Goal: Complete application form: Complete application form

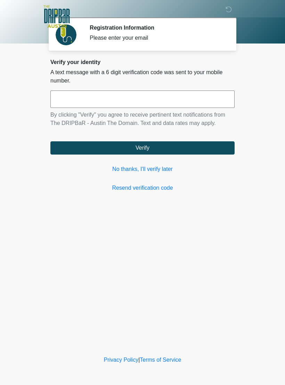
click at [209, 97] on input "text" at bounding box center [142, 98] width 184 height 17
type input "******"
click at [185, 153] on button "Verify" at bounding box center [142, 147] width 184 height 13
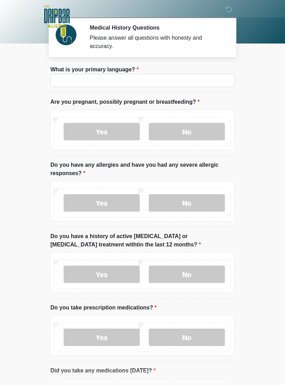
click at [195, 131] on label "No" at bounding box center [187, 131] width 76 height 17
click at [202, 82] on input "What is your primary language?" at bounding box center [142, 80] width 184 height 13
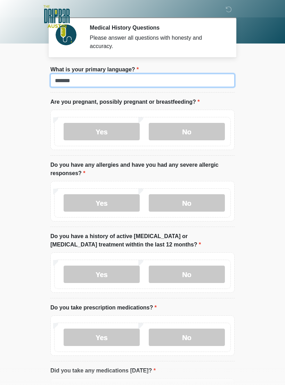
type input "*******"
click at [186, 200] on label "No" at bounding box center [187, 202] width 76 height 17
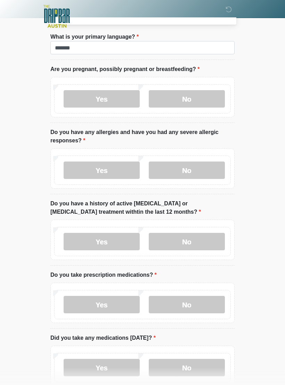
scroll to position [33, 0]
click at [185, 238] on label "No" at bounding box center [187, 241] width 76 height 17
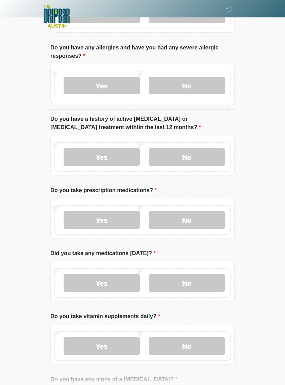
click at [134, 217] on label "Yes" at bounding box center [102, 219] width 76 height 17
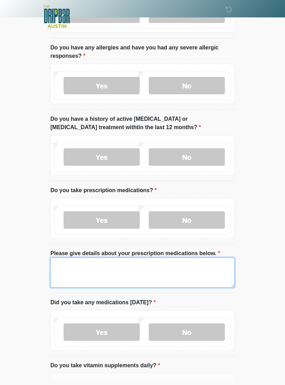
click at [143, 274] on textarea "Please give details about your prescription medications below." at bounding box center [142, 272] width 184 height 30
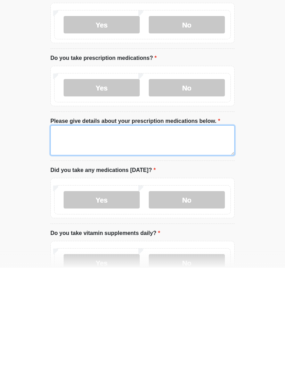
type textarea "*"
type textarea "**********"
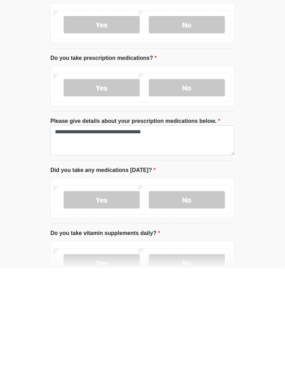
click at [121, 308] on label "Yes" at bounding box center [102, 316] width 76 height 17
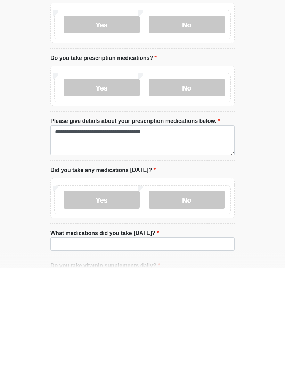
scroll to position [250, 0]
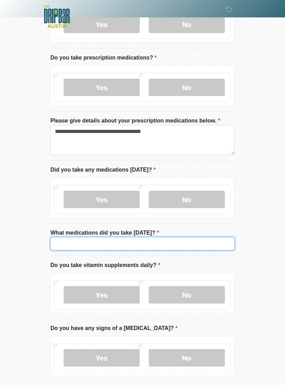
click at [175, 242] on input "What medications did you take [DATE]?" at bounding box center [142, 243] width 184 height 13
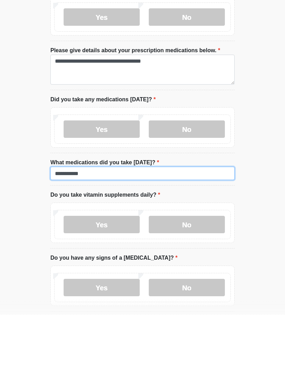
type input "**********"
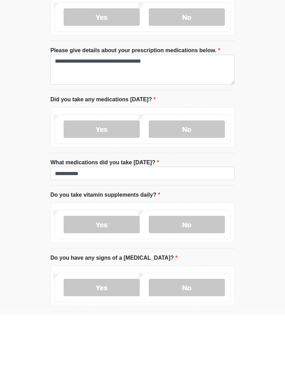
click at [127, 286] on label "Yes" at bounding box center [102, 294] width 76 height 17
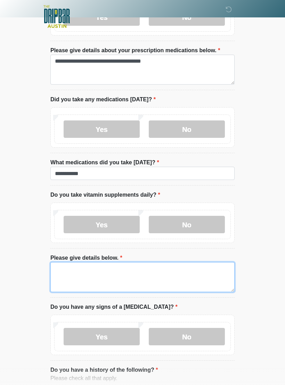
click at [178, 273] on textarea "Please give details below." at bounding box center [142, 277] width 184 height 30
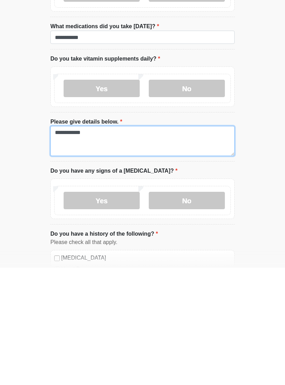
type textarea "**********"
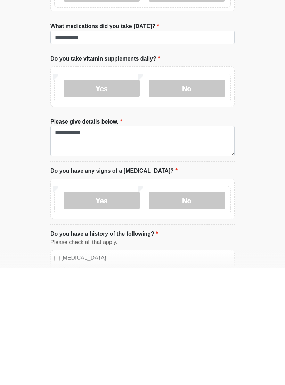
click at [210, 309] on label "No" at bounding box center [187, 317] width 76 height 17
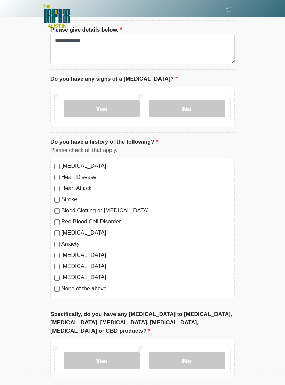
scroll to position [548, 0]
click at [93, 288] on label "None of the above" at bounding box center [146, 288] width 170 height 8
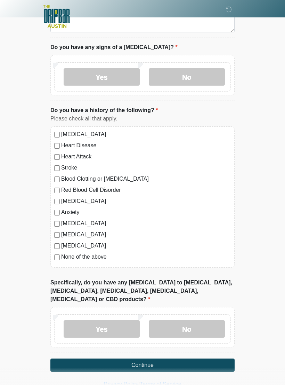
scroll to position [583, 0]
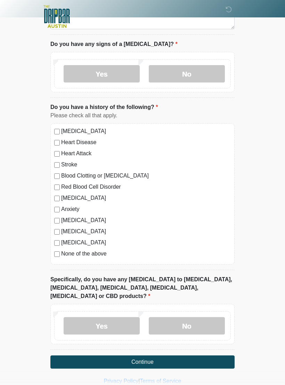
click at [79, 196] on label "[MEDICAL_DATA]" at bounding box center [146, 198] width 170 height 8
click at [72, 206] on label "Anxiety" at bounding box center [146, 209] width 170 height 8
click at [213, 317] on label "No" at bounding box center [187, 325] width 76 height 17
click at [208, 355] on button "Continue" at bounding box center [142, 361] width 184 height 13
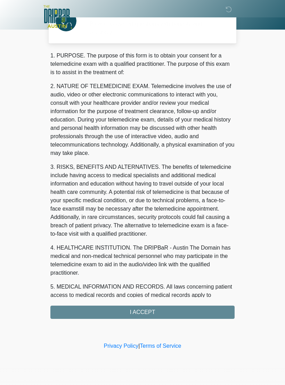
scroll to position [0, 0]
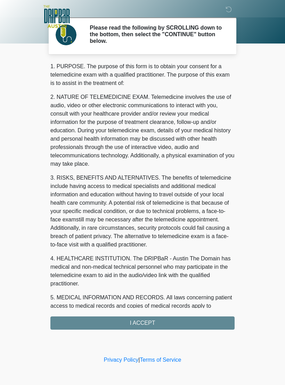
click at [205, 324] on div "1. PURPOSE. The purpose of this form is to obtain your consent for a telemedici…" at bounding box center [142, 195] width 184 height 267
click at [206, 322] on div "1. PURPOSE. The purpose of this form is to obtain your consent for a telemedici…" at bounding box center [142, 195] width 184 height 267
click at [206, 321] on div "1. PURPOSE. The purpose of this form is to obtain your consent for a telemedici…" at bounding box center [142, 195] width 184 height 267
click at [149, 321] on div "1. PURPOSE. The purpose of this form is to obtain your consent for a telemedici…" at bounding box center [142, 195] width 184 height 267
click at [171, 317] on div "1. PURPOSE. The purpose of this form is to obtain your consent for a telemedici…" at bounding box center [142, 195] width 184 height 267
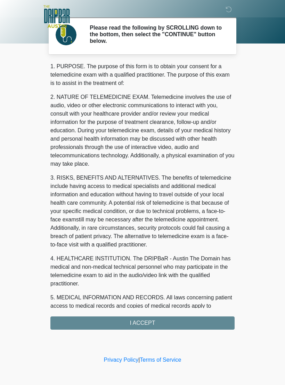
click at [181, 313] on div "1. PURPOSE. The purpose of this form is to obtain your consent for a telemedici…" at bounding box center [142, 195] width 184 height 267
click at [182, 314] on div "1. PURPOSE. The purpose of this form is to obtain your consent for a telemedici…" at bounding box center [142, 195] width 184 height 267
click at [190, 310] on div "1. PURPOSE. The purpose of this form is to obtain your consent for a telemedici…" at bounding box center [142, 195] width 184 height 267
click at [159, 323] on div "1. PURPOSE. The purpose of this form is to obtain your consent for a telemedici…" at bounding box center [142, 195] width 184 height 267
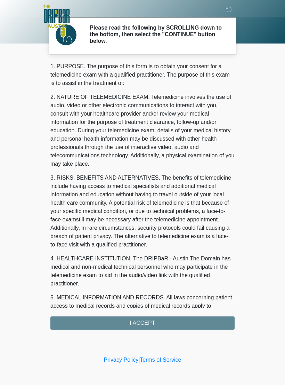
click at [159, 322] on div "1. PURPOSE. The purpose of this form is to obtain your consent for a telemedici…" at bounding box center [142, 195] width 184 height 267
click at [165, 320] on div "1. PURPOSE. The purpose of this form is to obtain your consent for a telemedici…" at bounding box center [142, 195] width 184 height 267
click at [161, 318] on div "1. PURPOSE. The purpose of this form is to obtain your consent for a telemedici…" at bounding box center [142, 195] width 184 height 267
click at [163, 319] on div "1. PURPOSE. The purpose of this form is to obtain your consent for a telemedici…" at bounding box center [142, 195] width 184 height 267
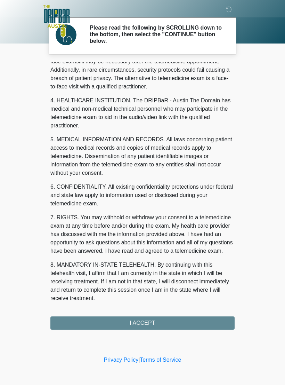
scroll to position [166, 0]
click at [151, 321] on button "I ACCEPT" at bounding box center [142, 322] width 184 height 13
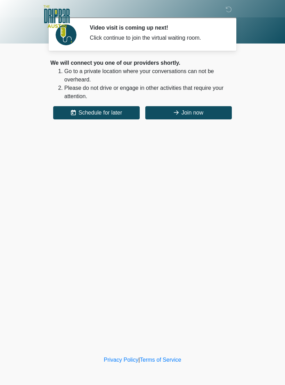
click at [220, 115] on button "Join now" at bounding box center [188, 112] width 87 height 13
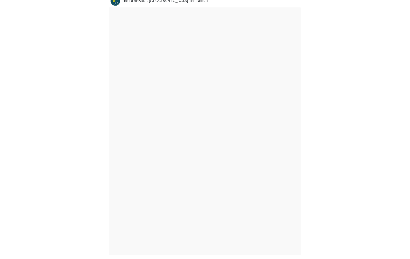
scroll to position [2, 0]
